Goal: Task Accomplishment & Management: Manage account settings

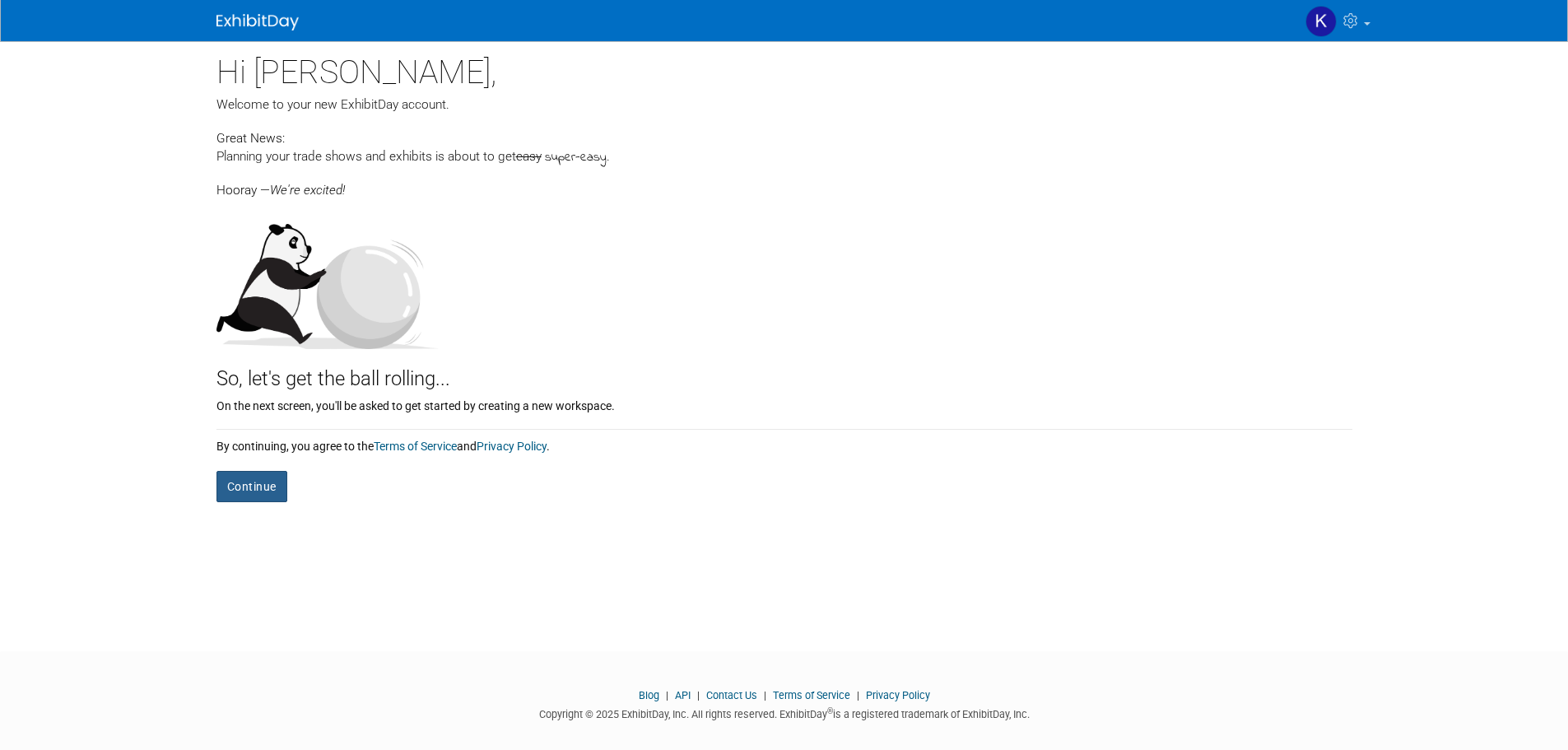
click at [257, 496] on button "Continue" at bounding box center [252, 487] width 71 height 31
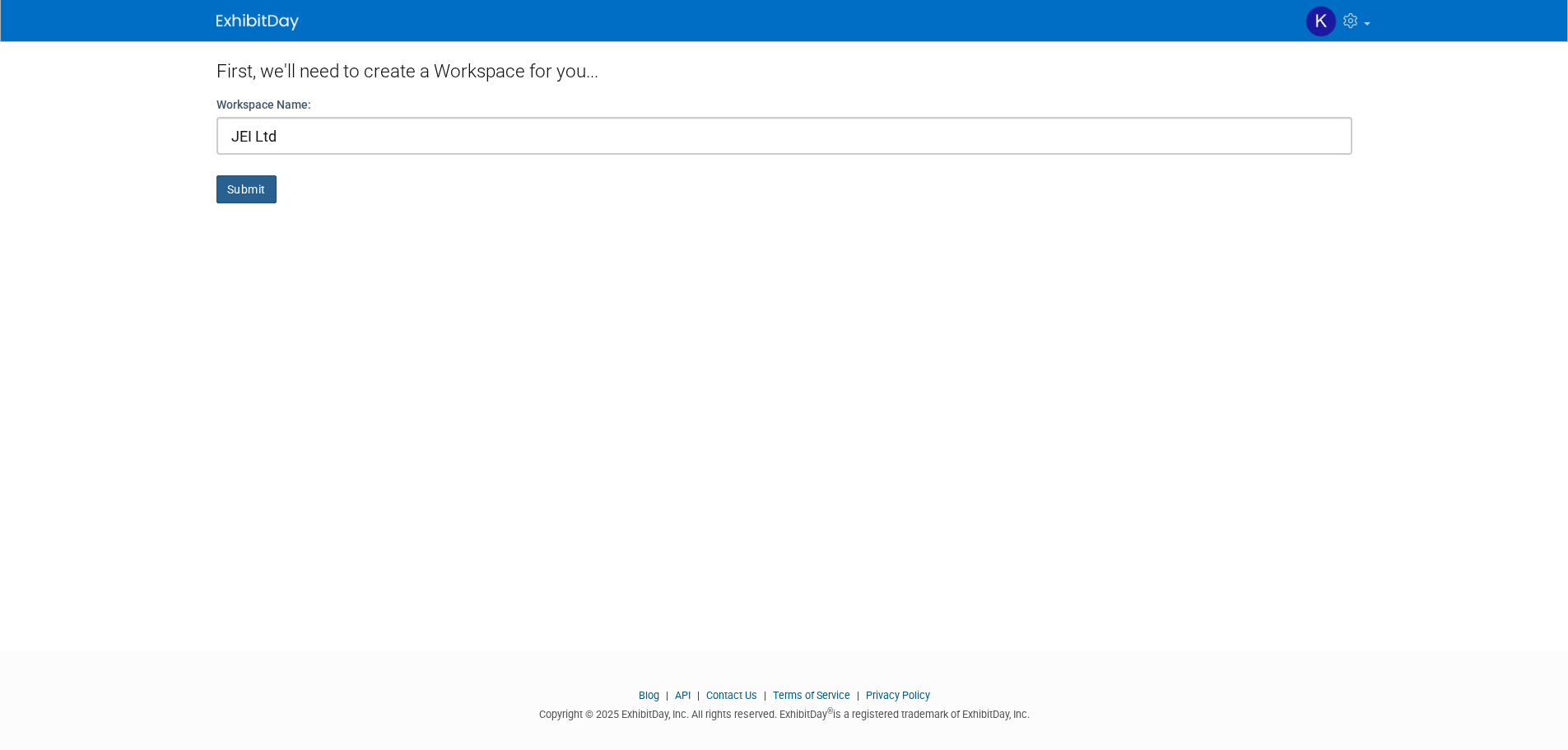
type input "JEI Ltd"
click at [237, 194] on button "Submit" at bounding box center [246, 189] width 60 height 28
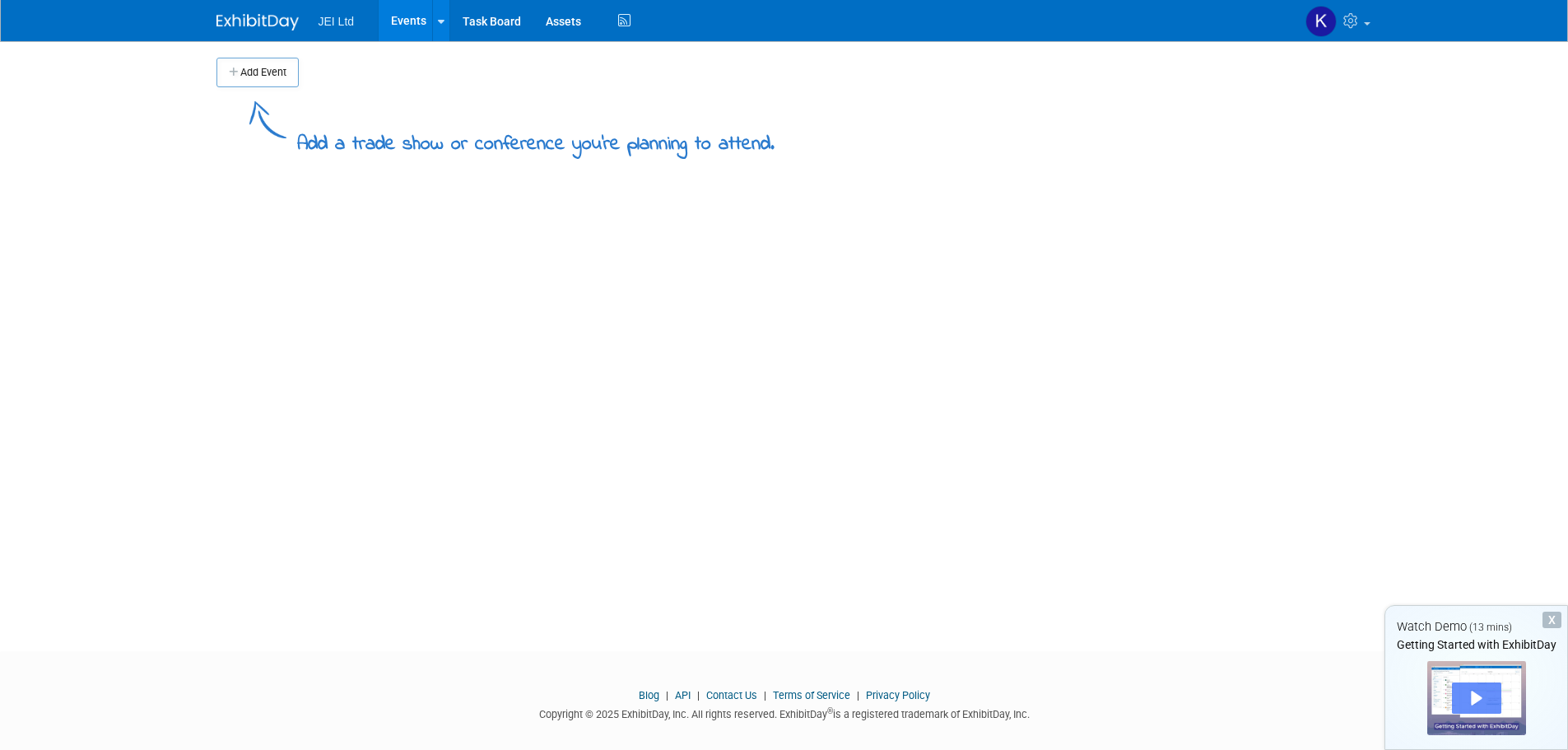
click at [1484, 696] on div "Play" at bounding box center [1476, 698] width 49 height 31
